Goal: Information Seeking & Learning: Learn about a topic

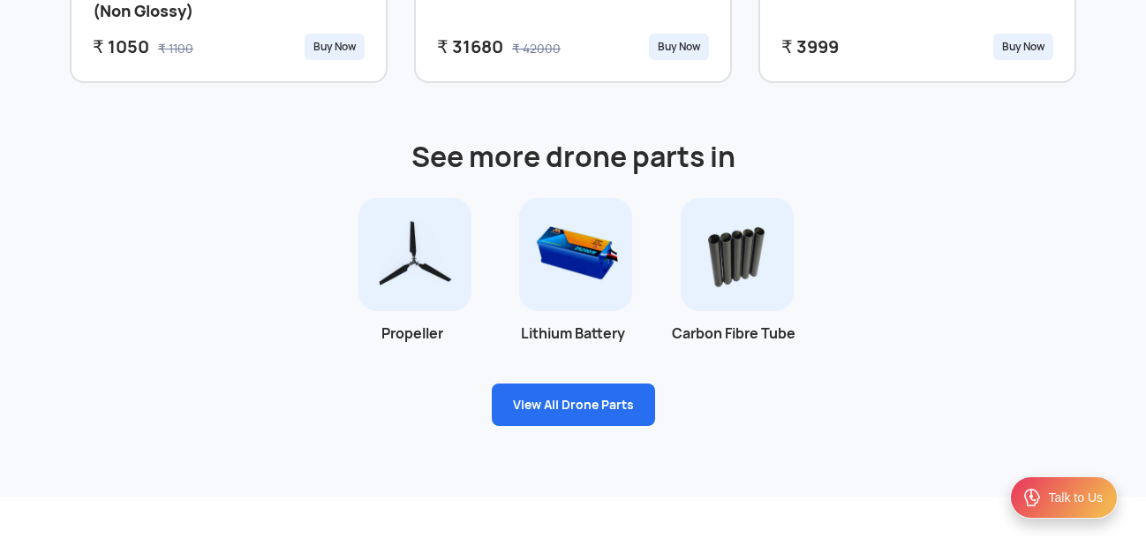
scroll to position [1148, 0]
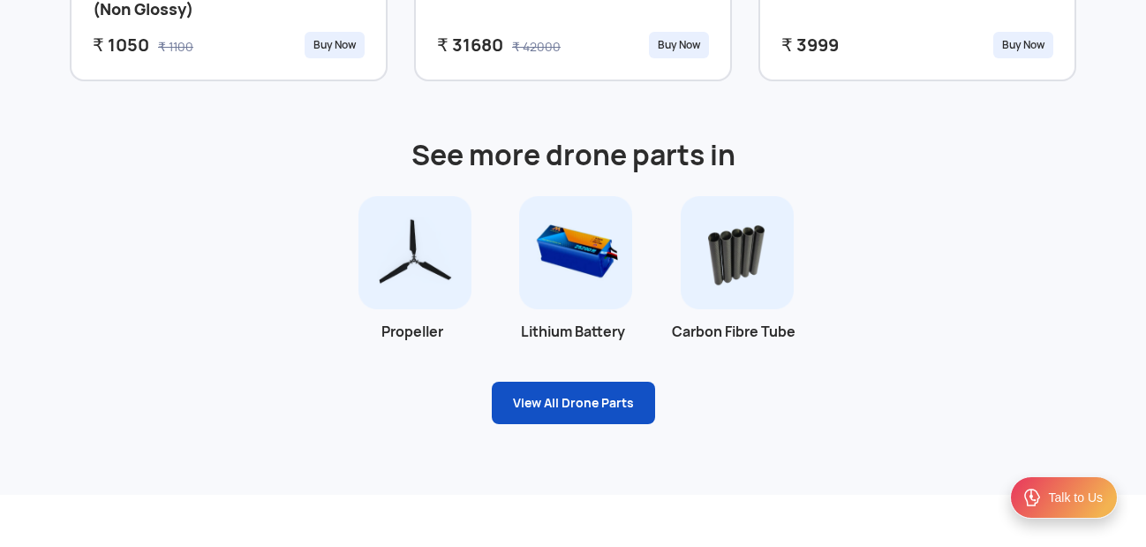
click at [592, 402] on link "View All Drone Parts" at bounding box center [573, 402] width 163 height 42
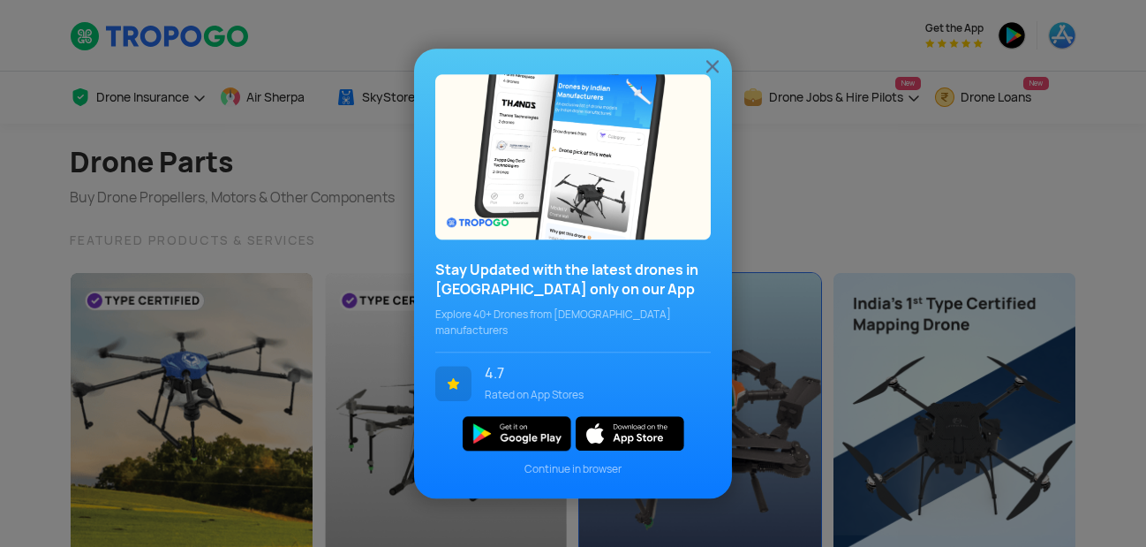
click at [605, 443] on div "Stay Updated with the latest drones in India only on our App Explore 40+ Drones…" at bounding box center [573, 273] width 1146 height 547
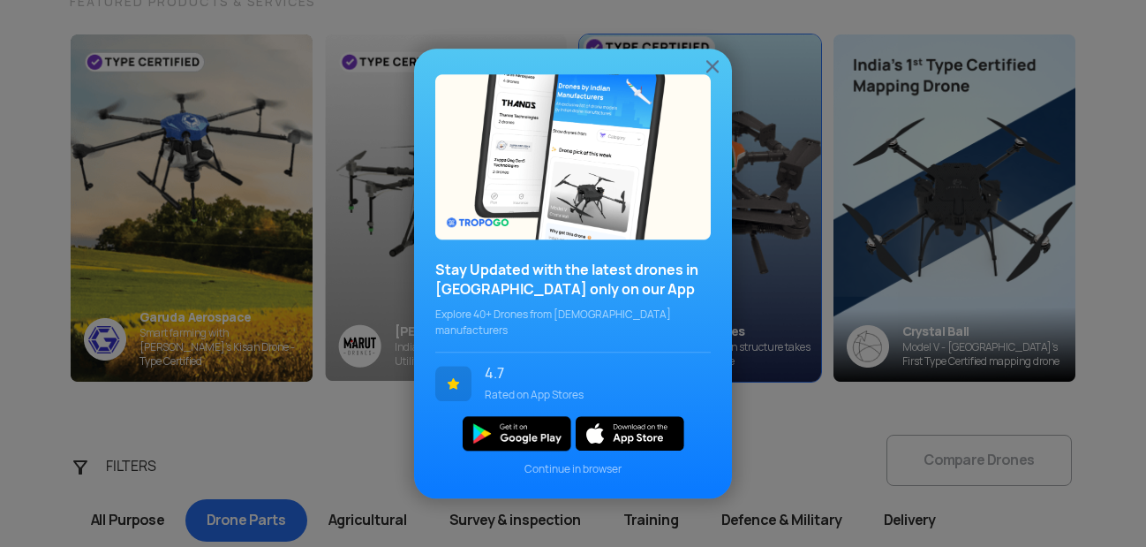
scroll to position [304, 0]
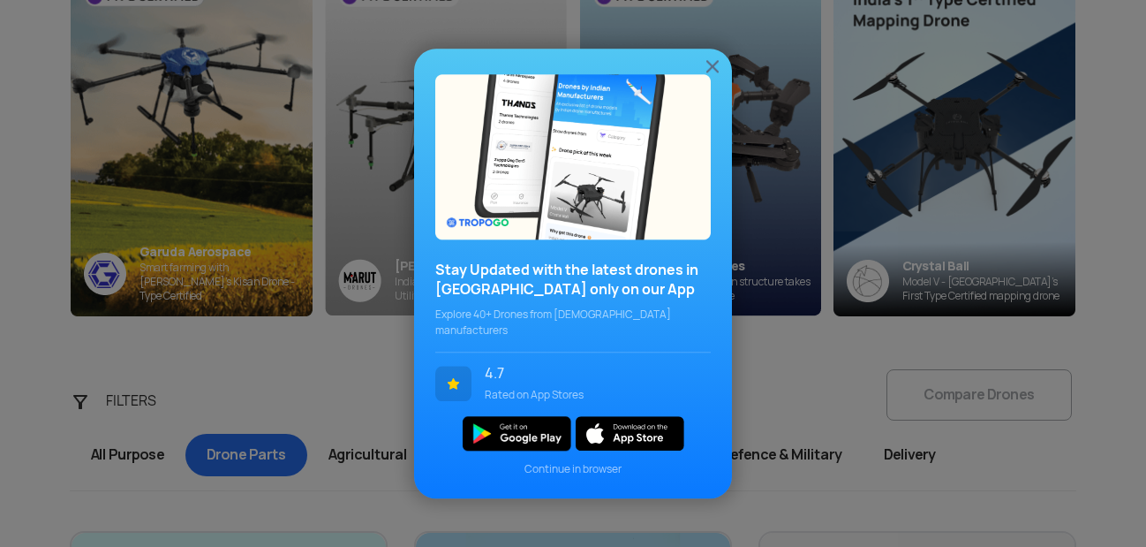
click at [716, 71] on img at bounding box center [712, 66] width 21 height 21
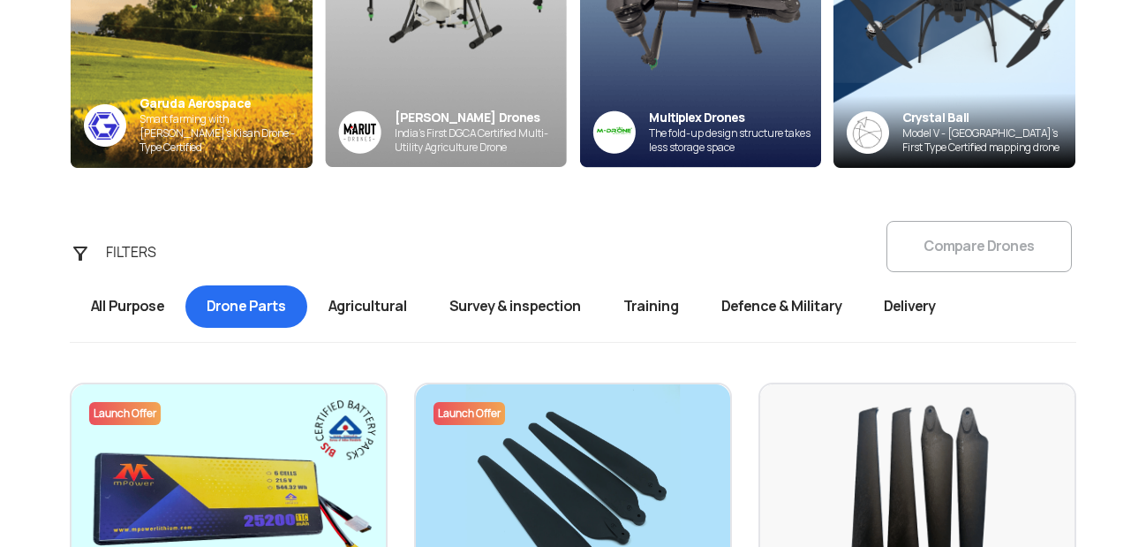
scroll to position [0, 0]
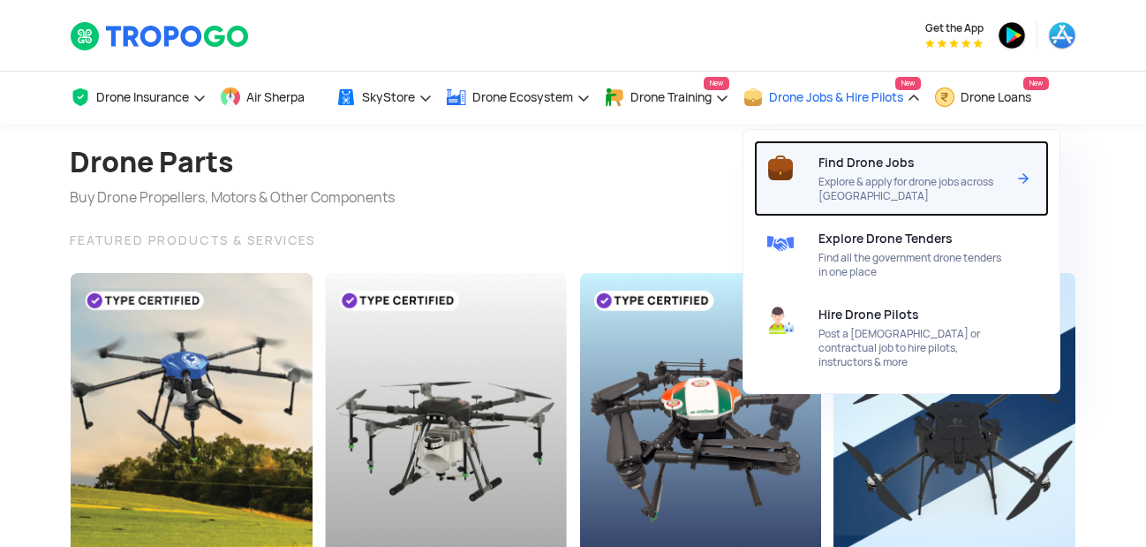
click at [890, 184] on span "Explore & apply for drone jobs across [GEOGRAPHIC_DATA]" at bounding box center [912, 189] width 186 height 28
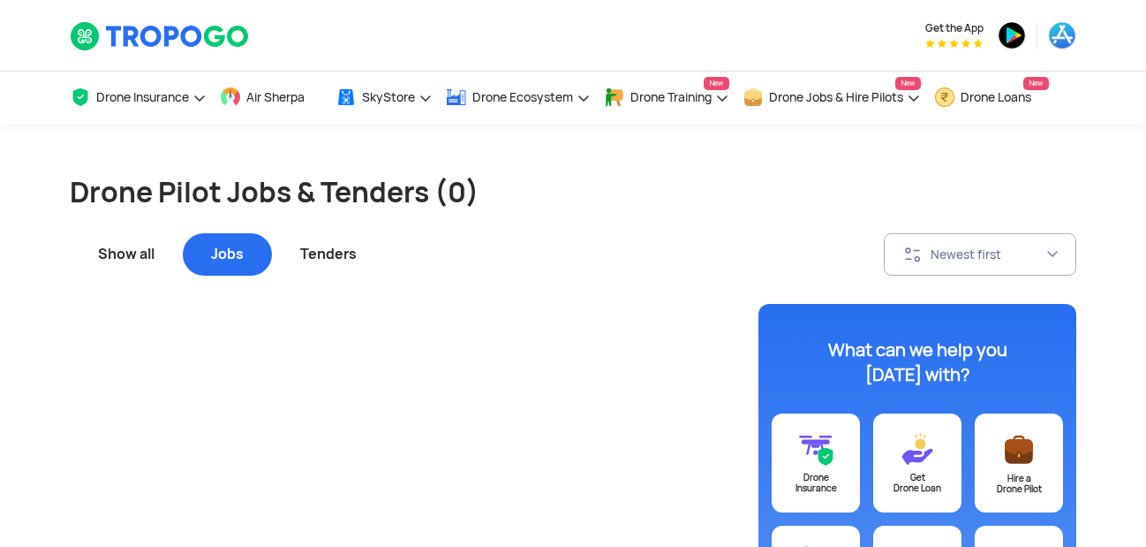
click at [144, 245] on div "Show all" at bounding box center [126, 254] width 113 height 42
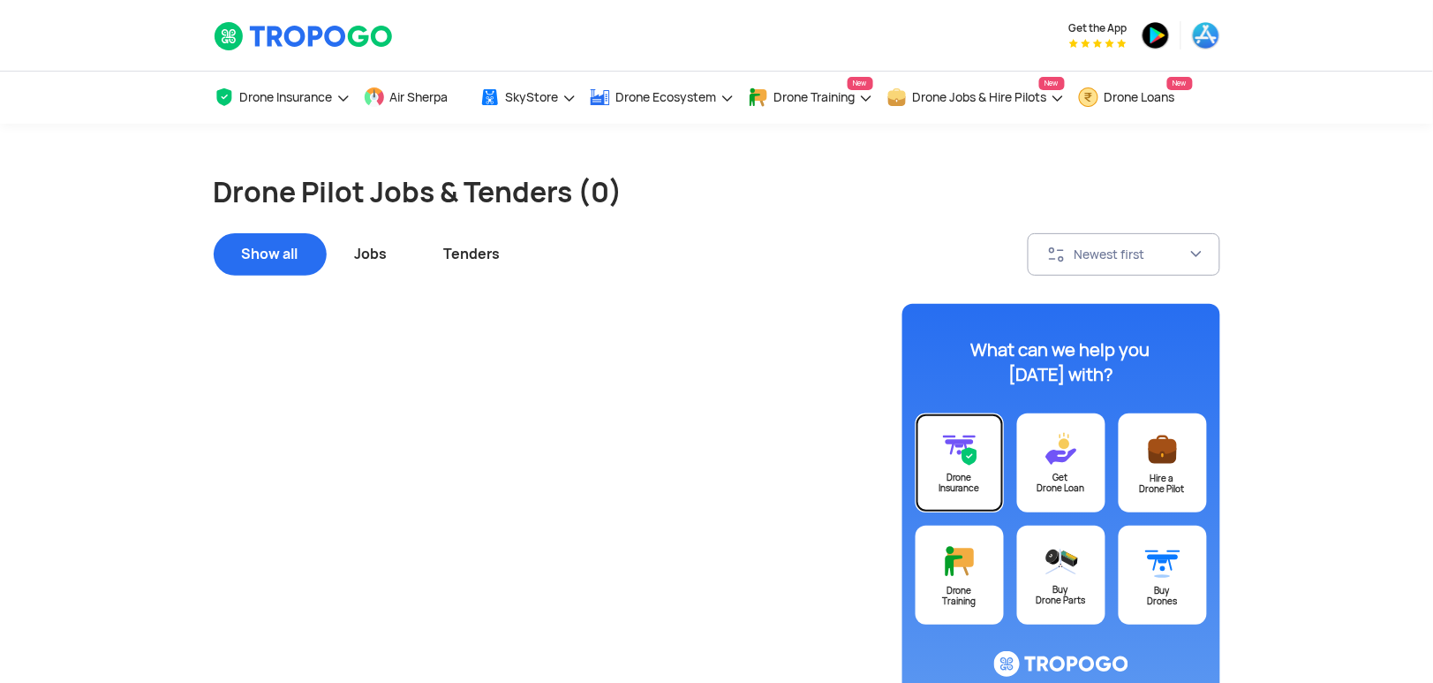
click at [968, 483] on div "Drone Insurance" at bounding box center [960, 482] width 88 height 21
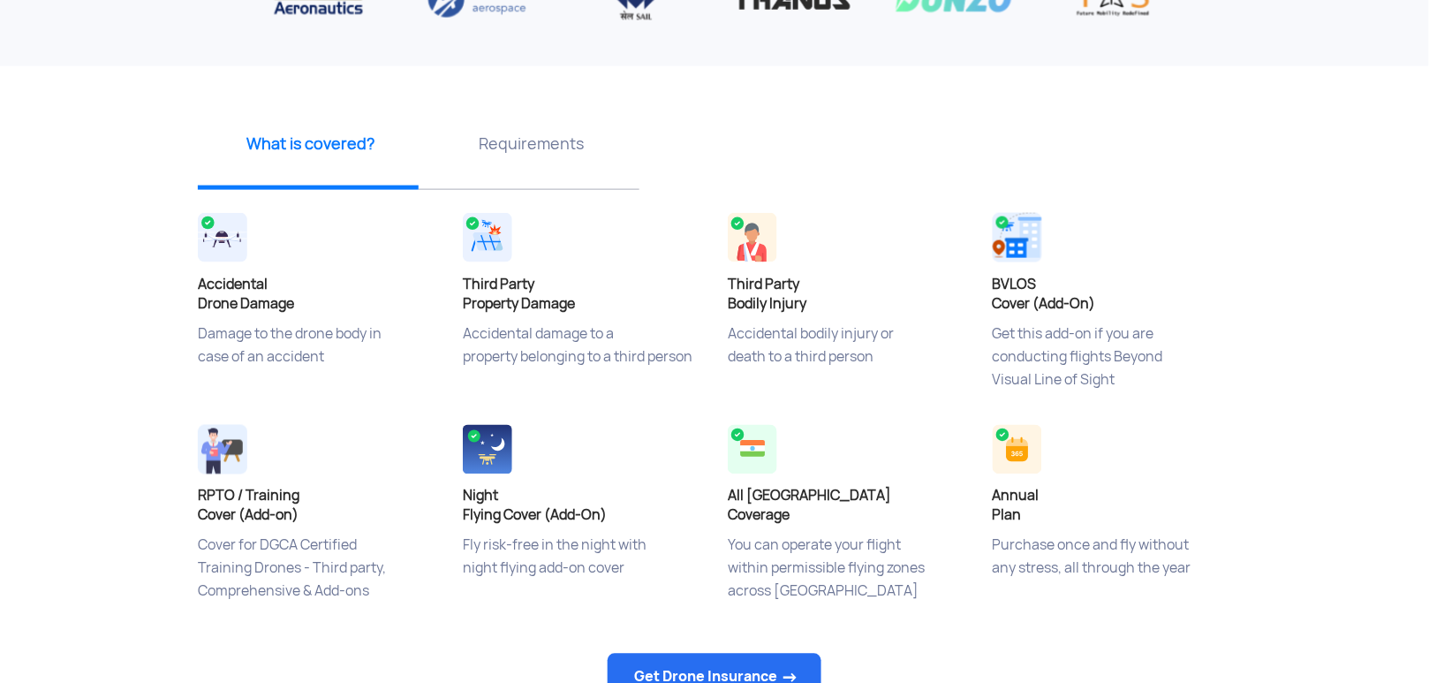
scroll to position [503, 0]
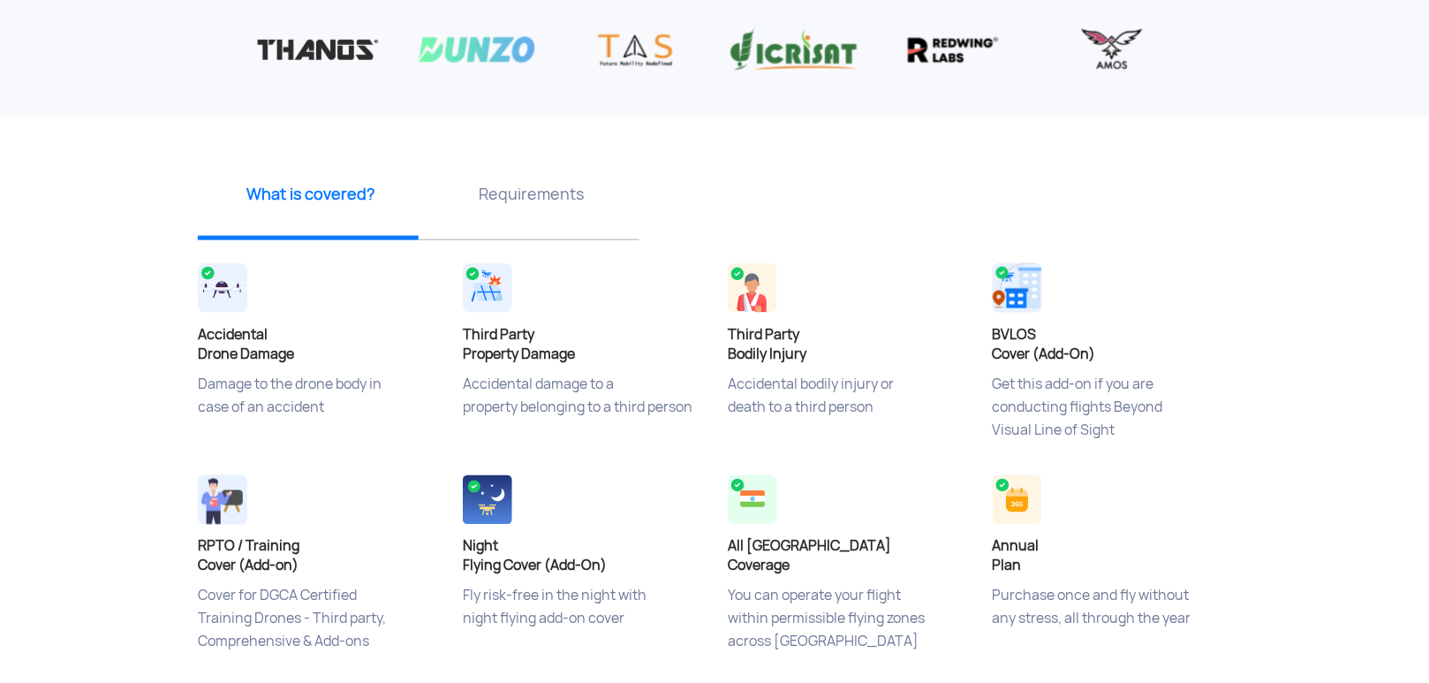
click at [247, 338] on h4 "Accidental Drone Damage" at bounding box center [317, 344] width 238 height 39
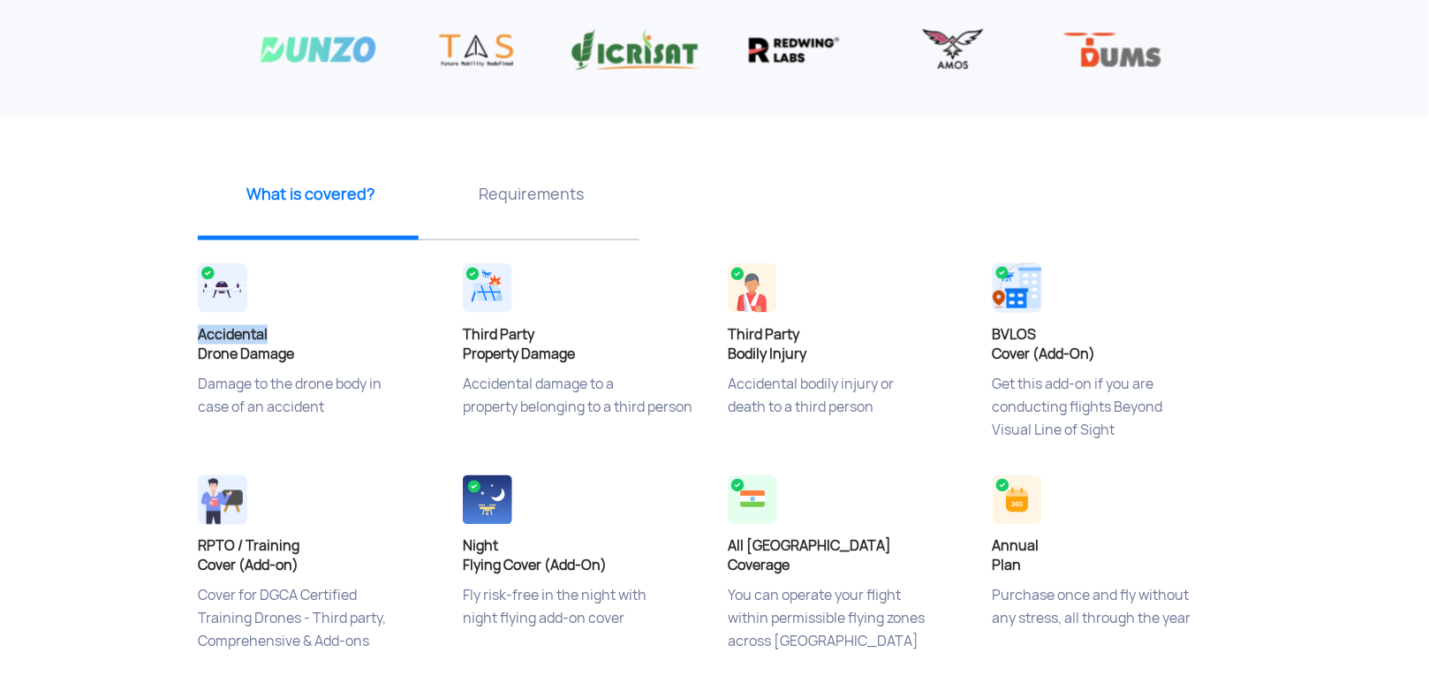
click at [231, 287] on img at bounding box center [222, 287] width 49 height 49
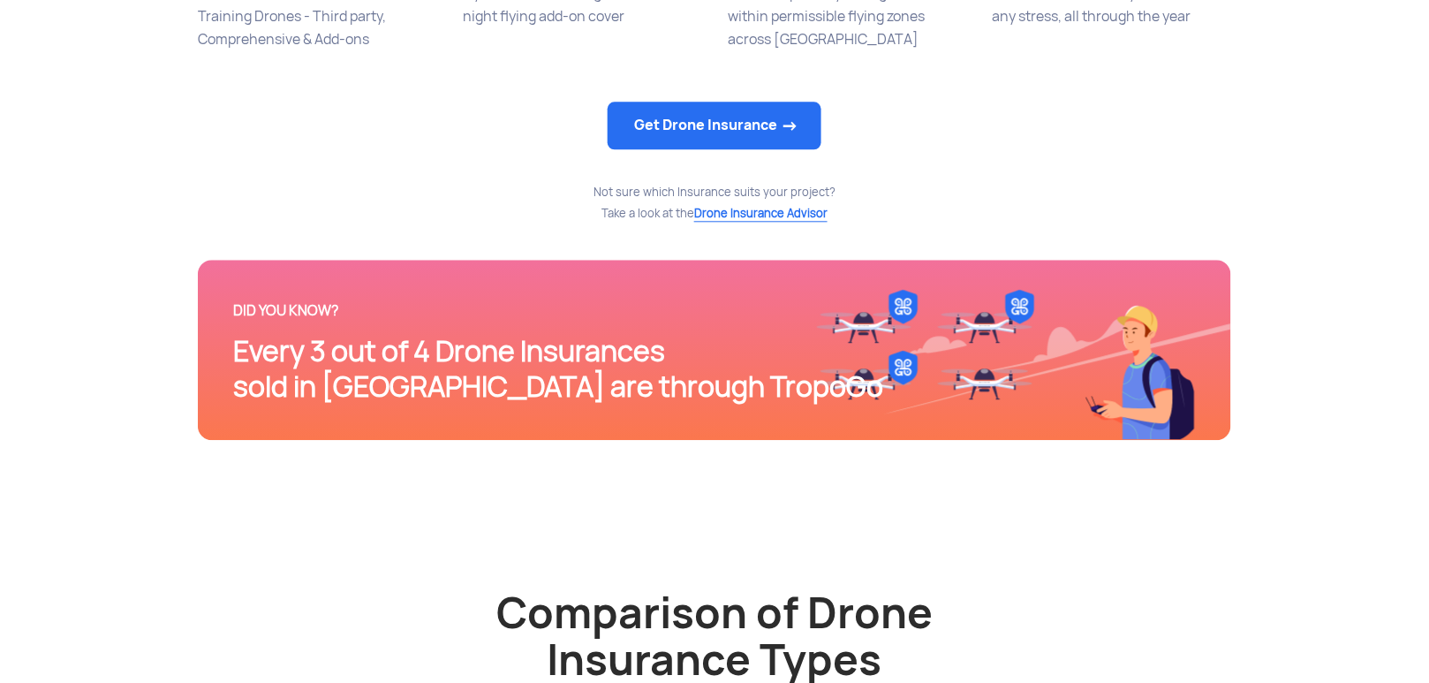
scroll to position [1152, 0]
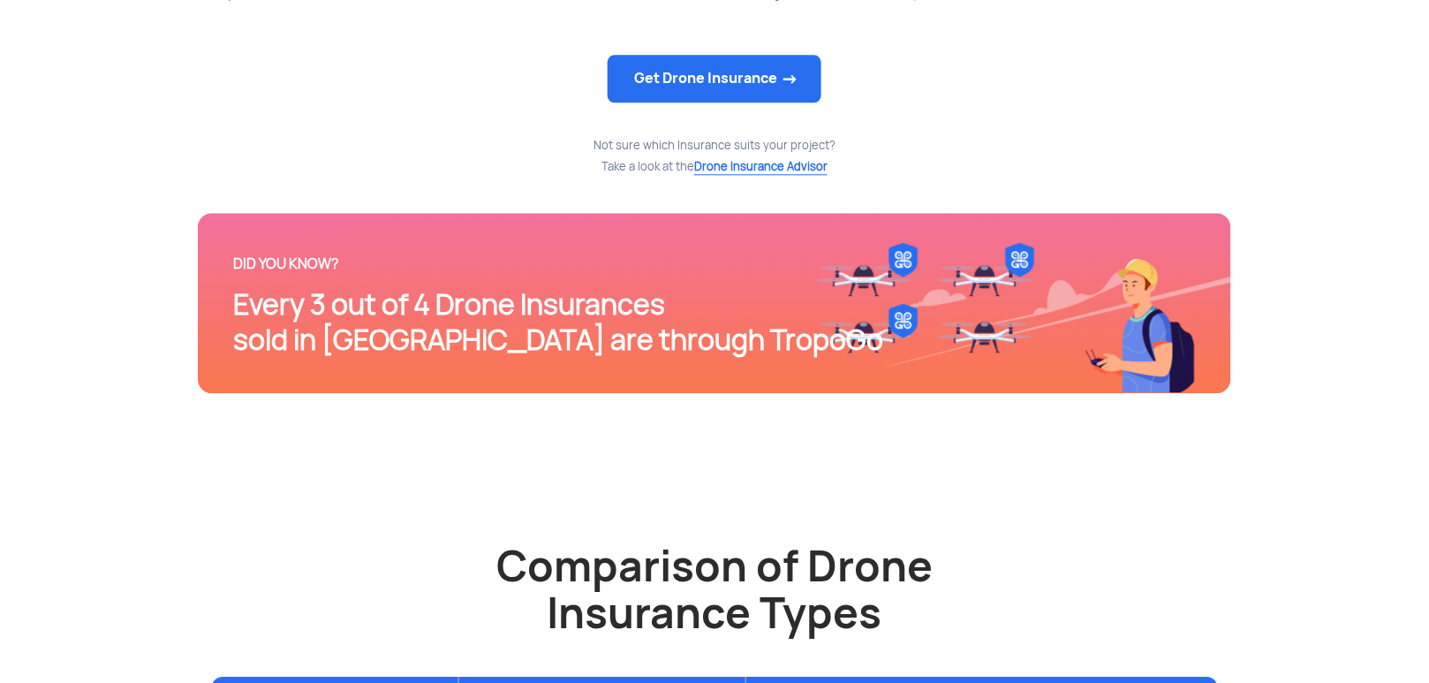
click at [233, 283] on div "DID YOU KNOW? Every 3 out of 4 Drone Insurances sold in India are through Tropo…" at bounding box center [714, 302] width 962 height 109
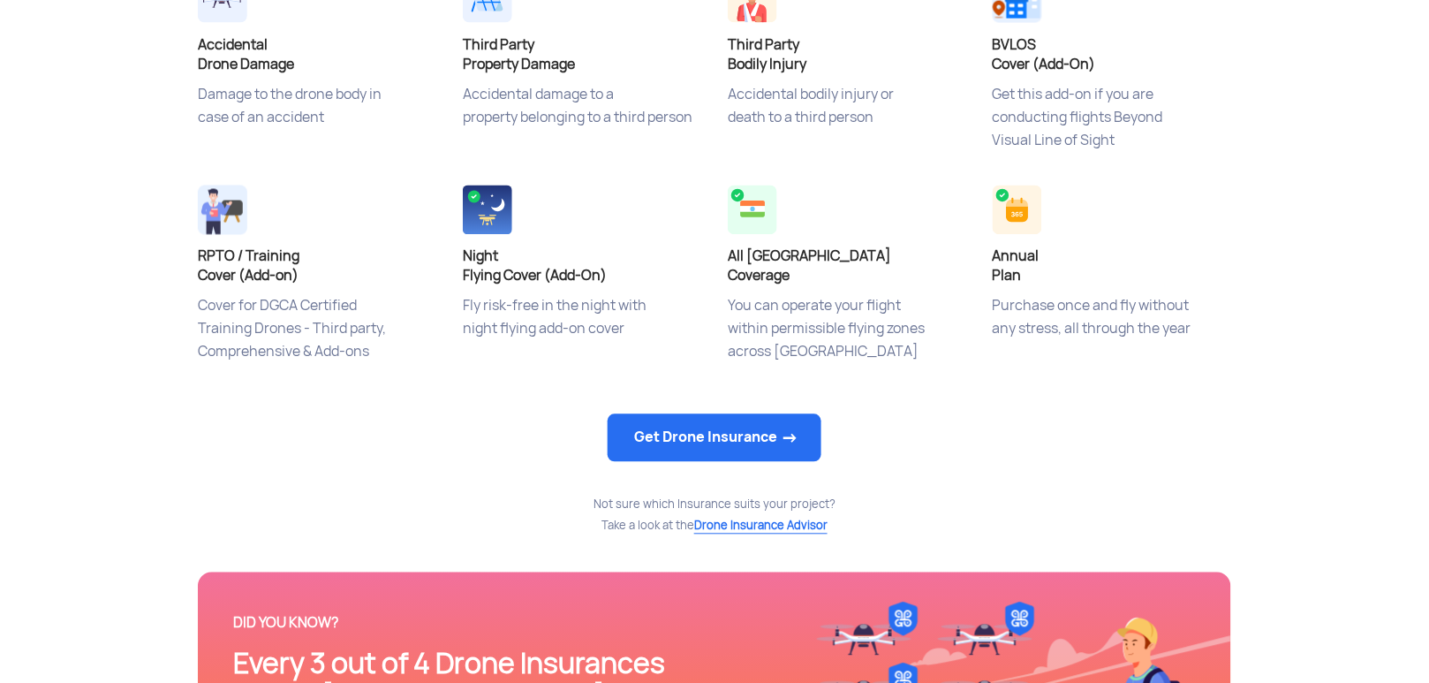
scroll to position [0, 0]
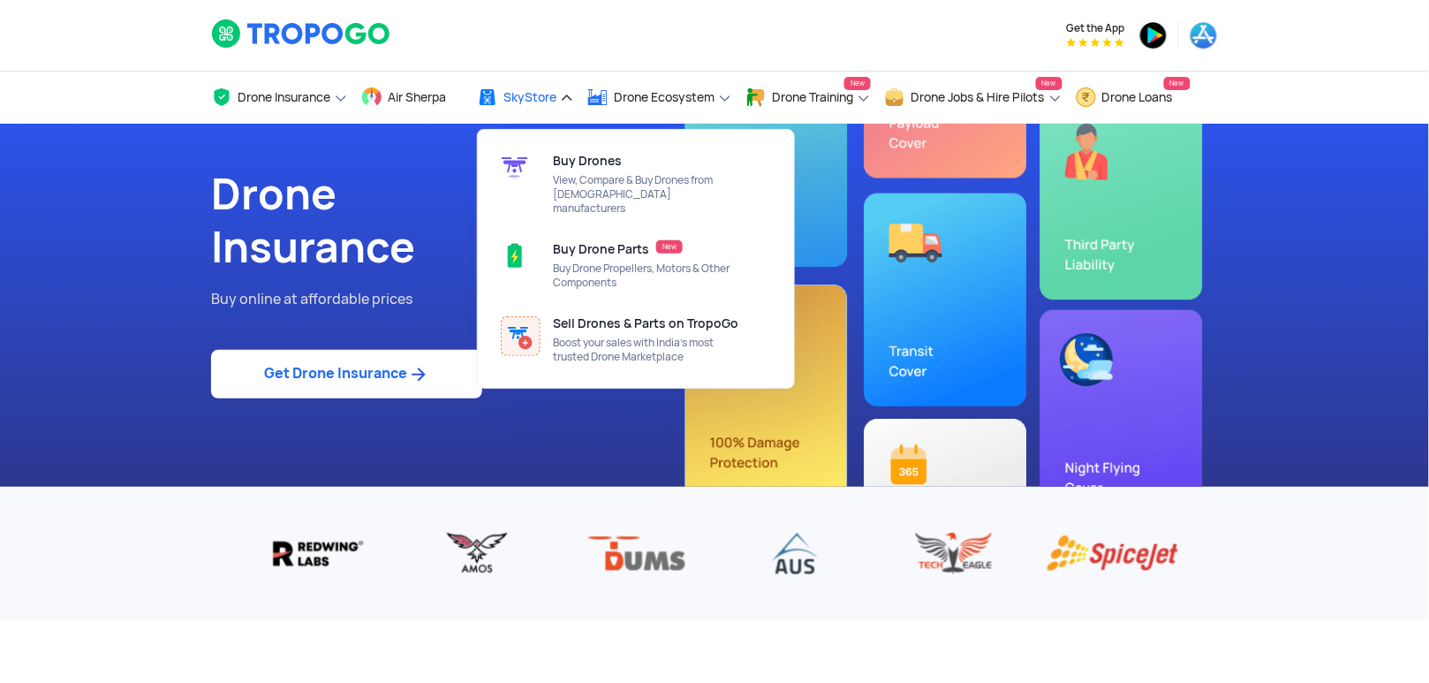
click at [562, 88] on link "SkyStore" at bounding box center [525, 98] width 97 height 52
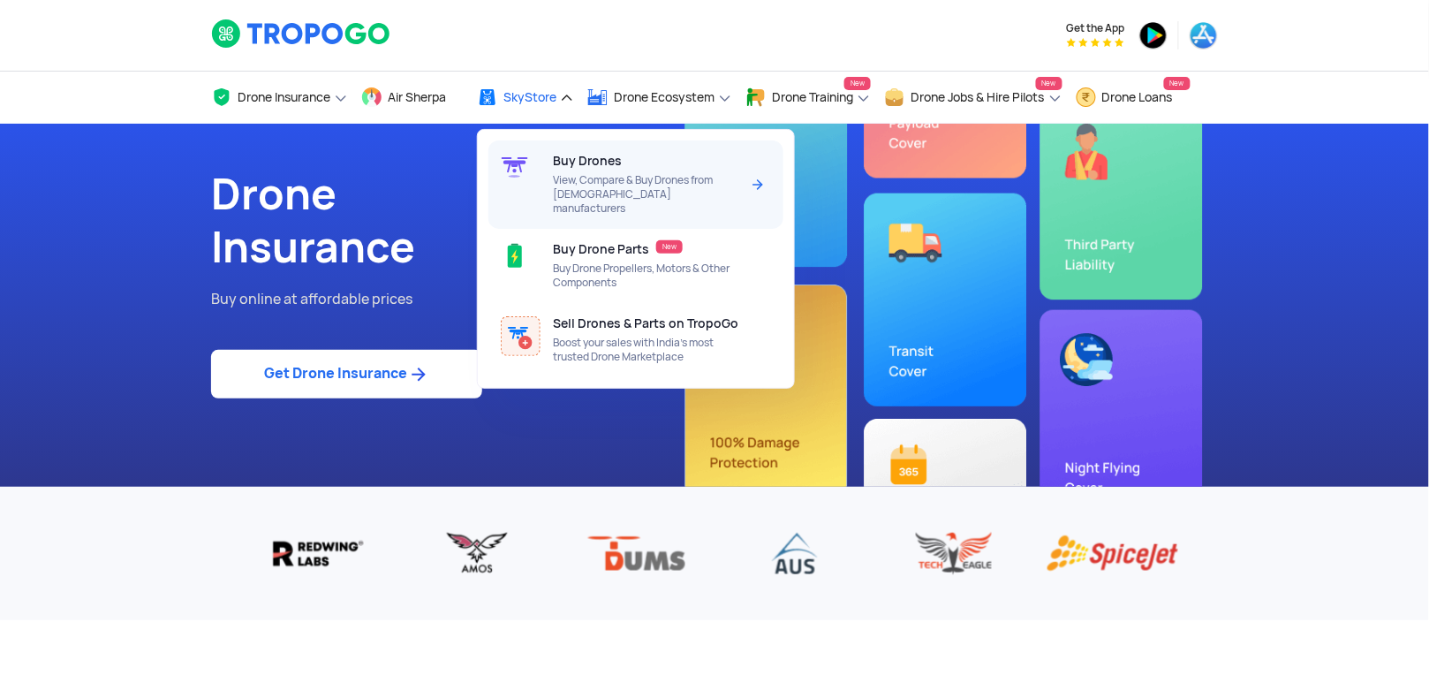
click at [600, 199] on span "View, Compare & Buy Drones from [DEMOGRAPHIC_DATA] manufacturers" at bounding box center [646, 194] width 186 height 42
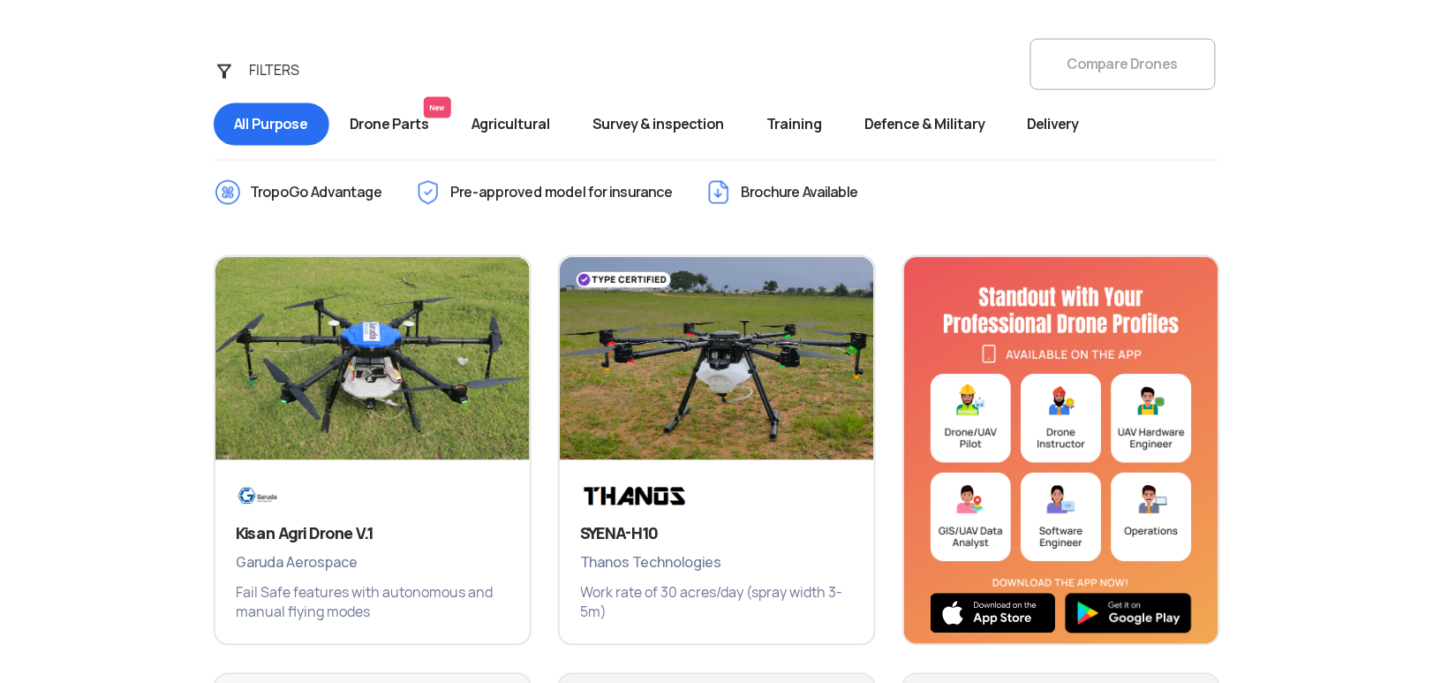
scroll to position [637, 0]
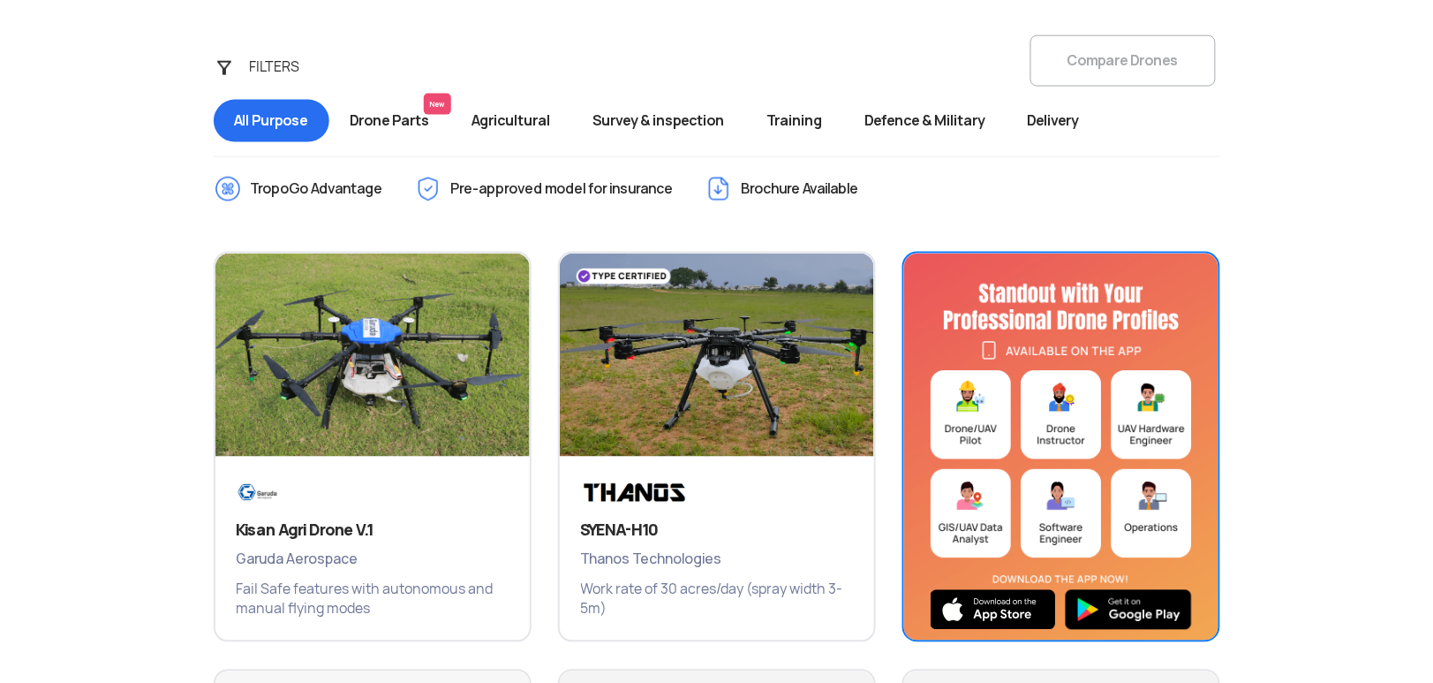
click at [963, 418] on img at bounding box center [1061, 450] width 314 height 395
click at [987, 343] on img at bounding box center [1061, 450] width 314 height 395
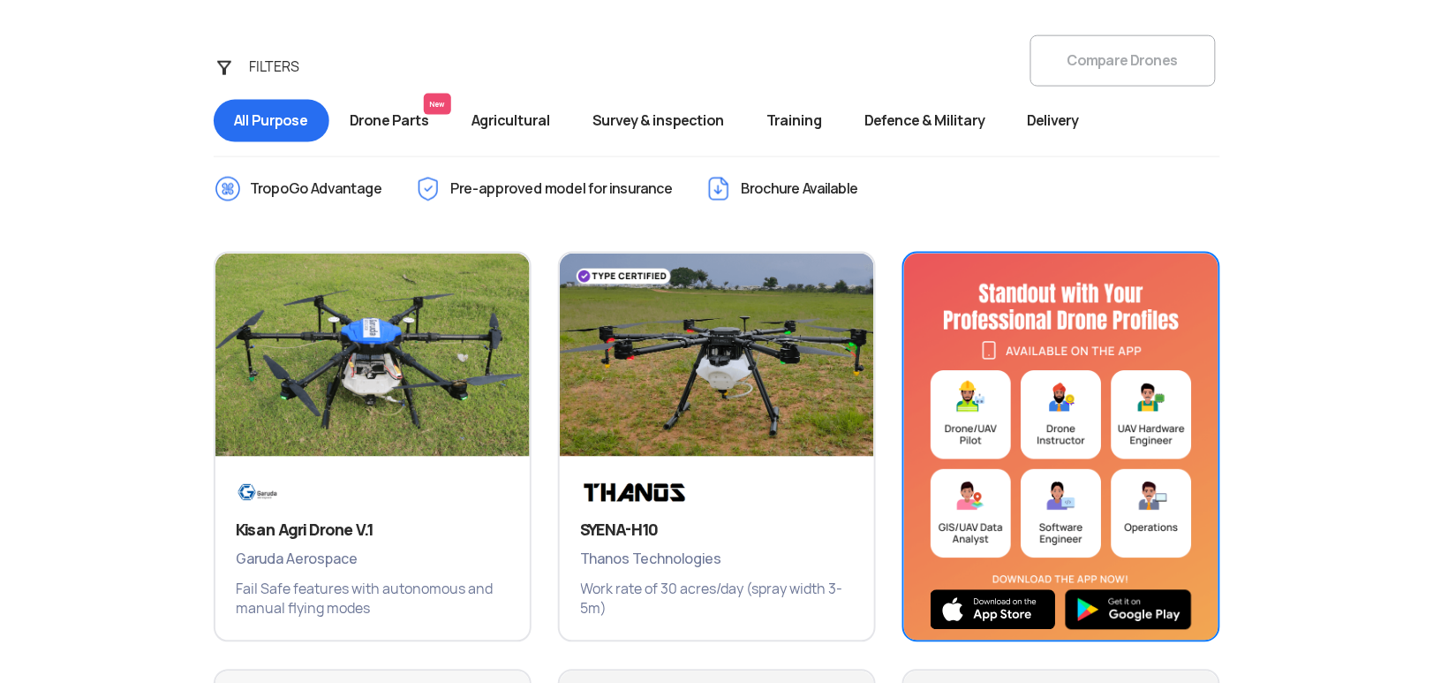
click at [967, 422] on img at bounding box center [1061, 450] width 314 height 395
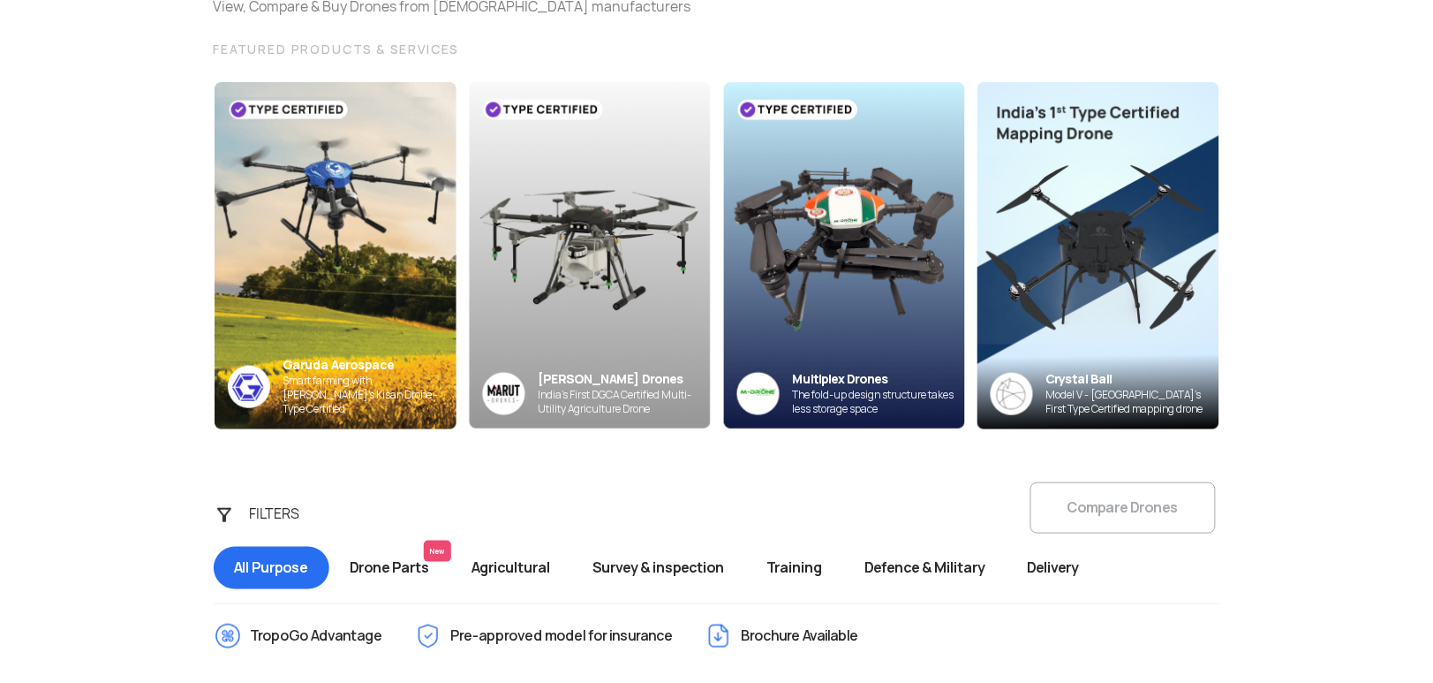
scroll to position [166, 0]
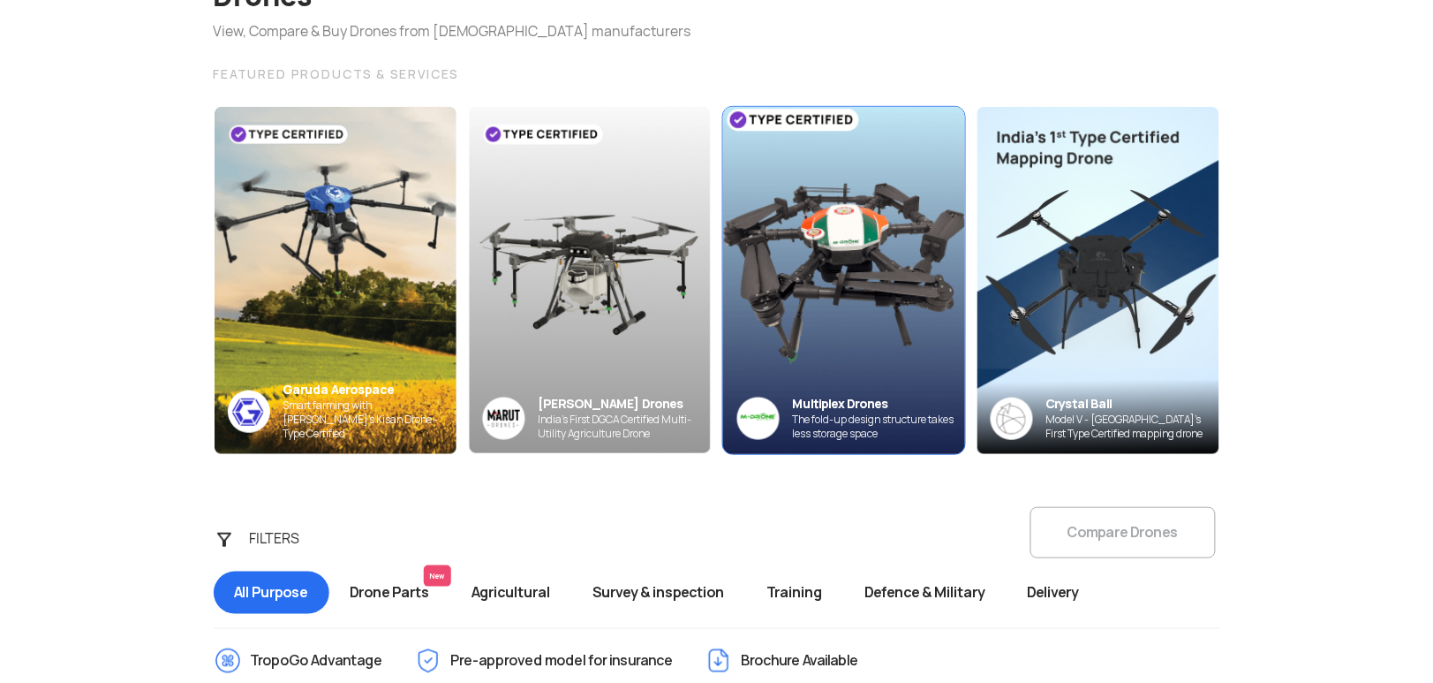
click at [893, 362] on img at bounding box center [844, 279] width 266 height 381
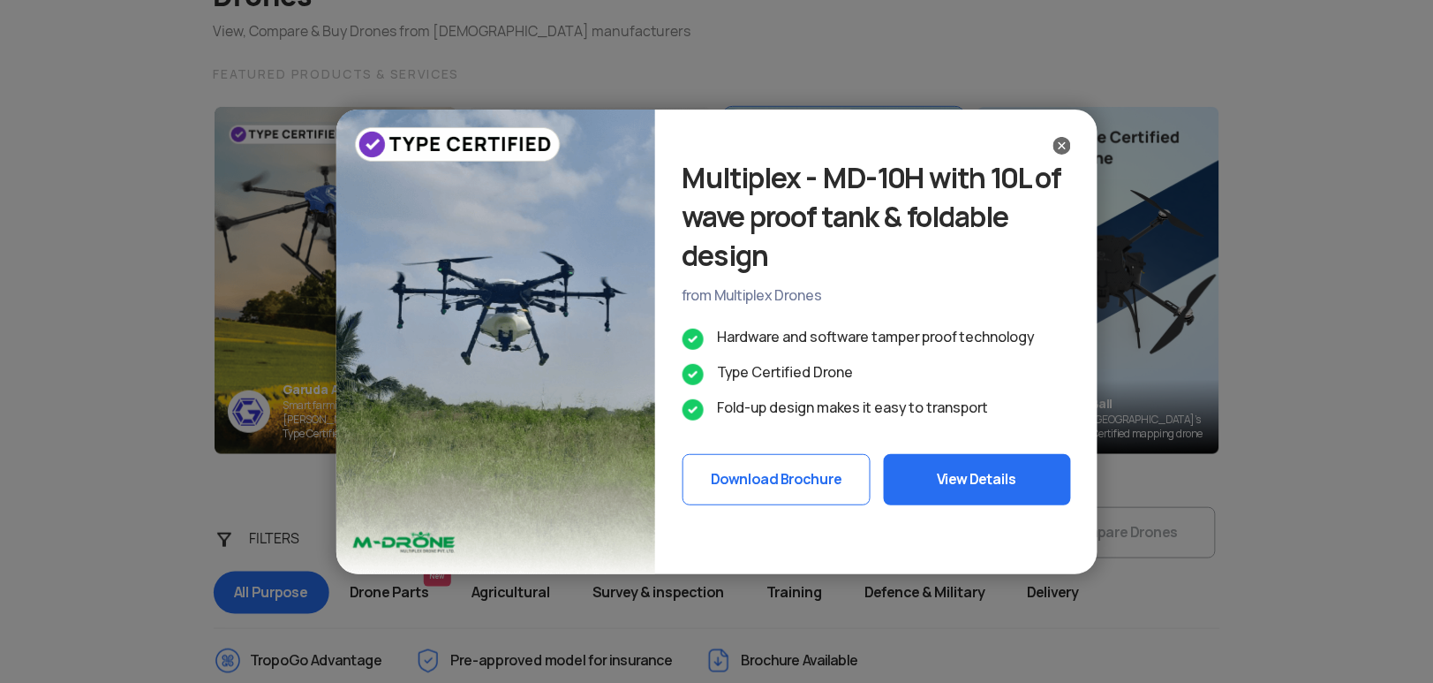
scroll to position [0, 0]
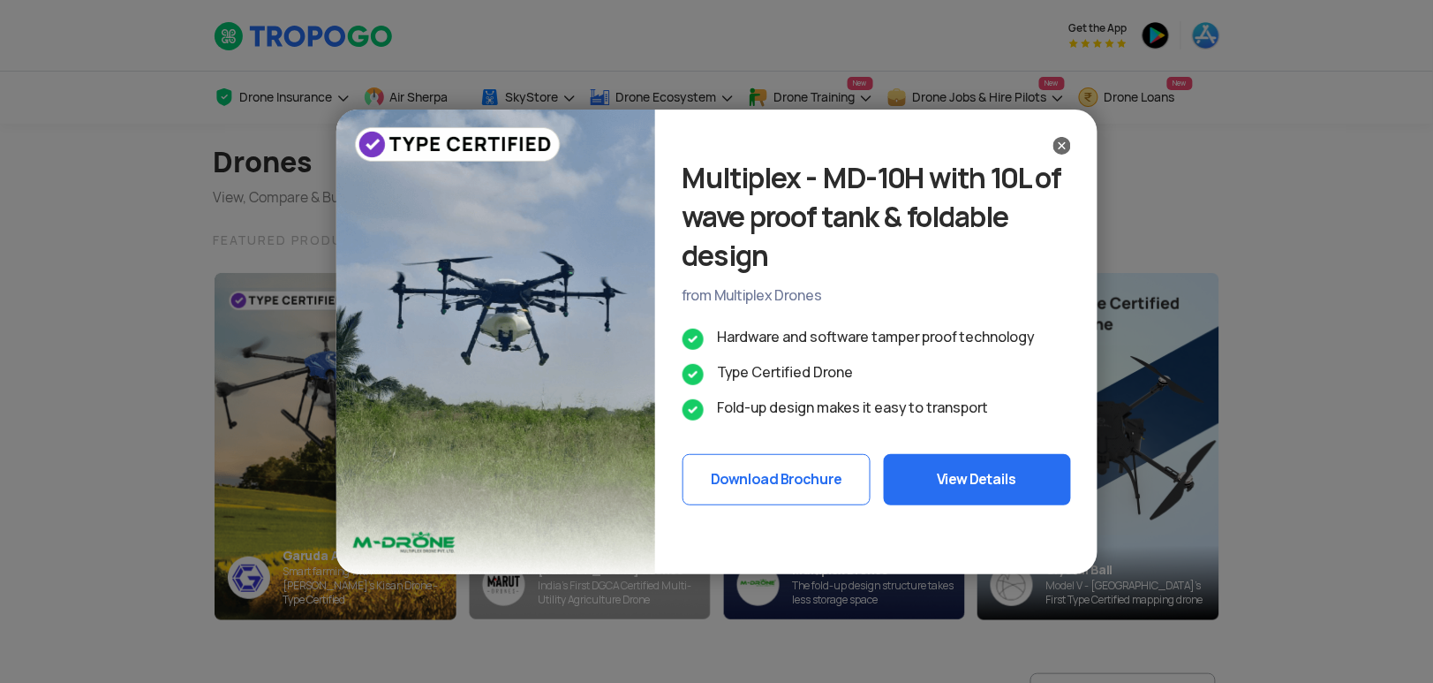
click at [1064, 151] on img at bounding box center [1062, 146] width 18 height 18
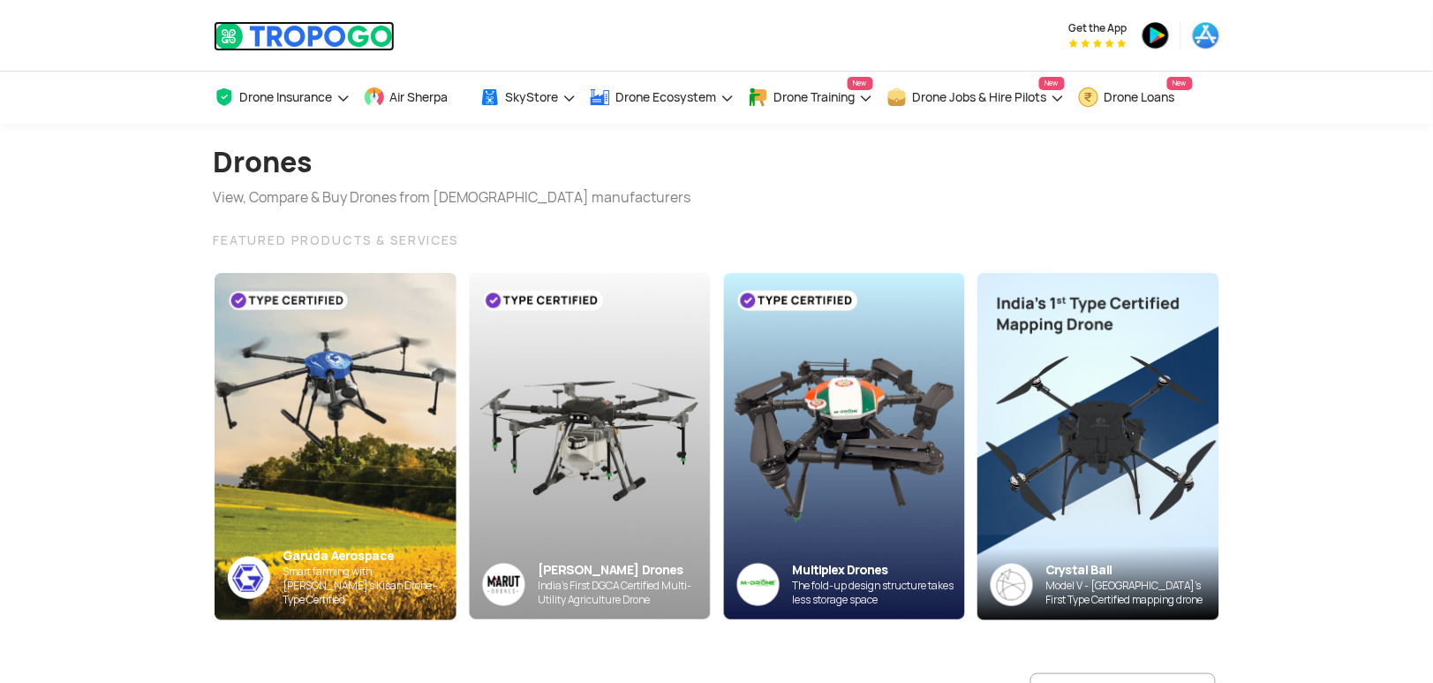
click at [334, 27] on img at bounding box center [304, 36] width 181 height 30
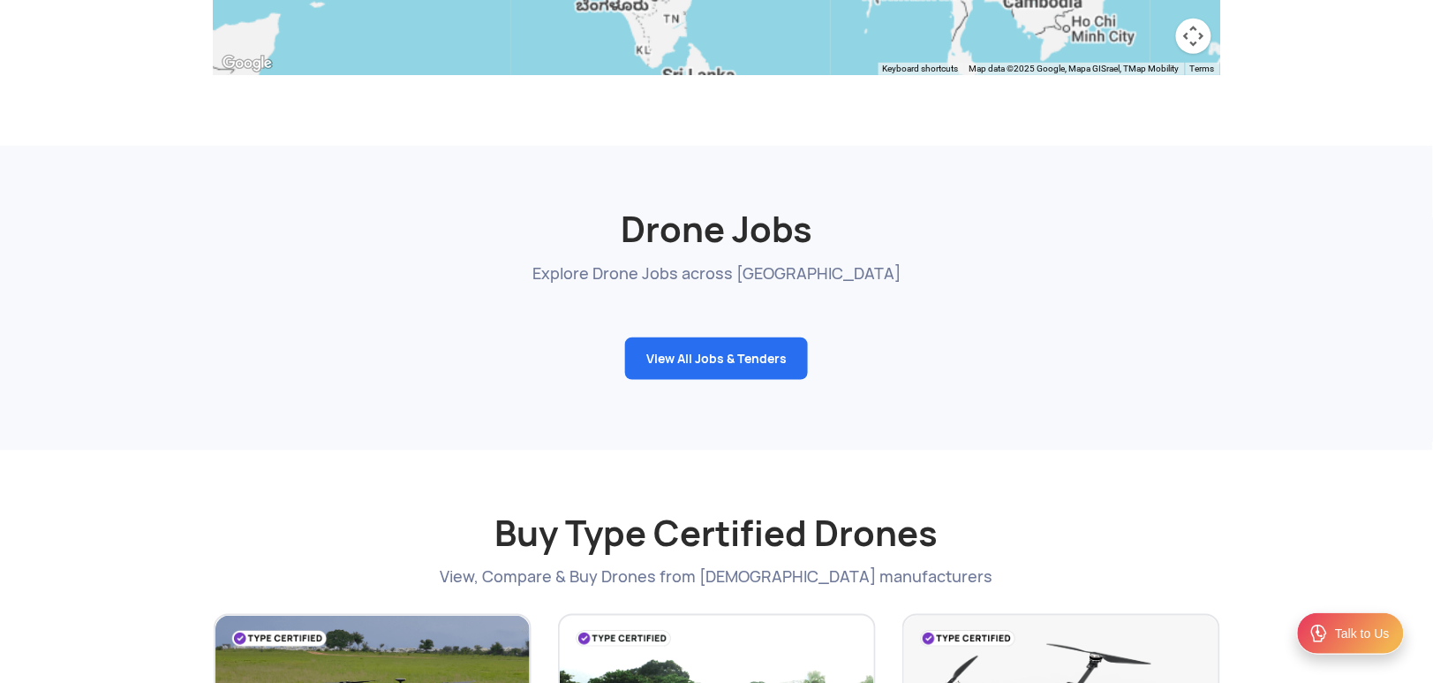
scroll to position [2244, 0]
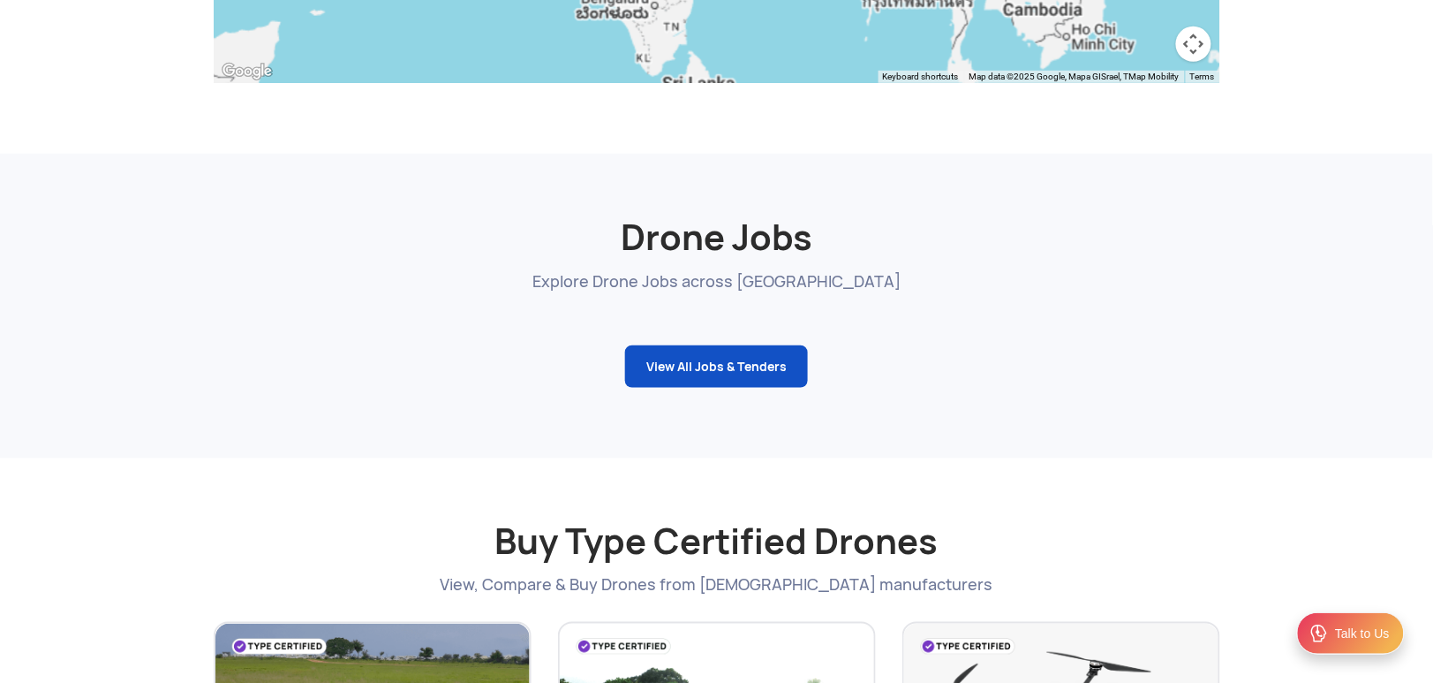
click at [748, 364] on link "View All Jobs & Tenders" at bounding box center [716, 366] width 183 height 42
